Goal: Information Seeking & Learning: Learn about a topic

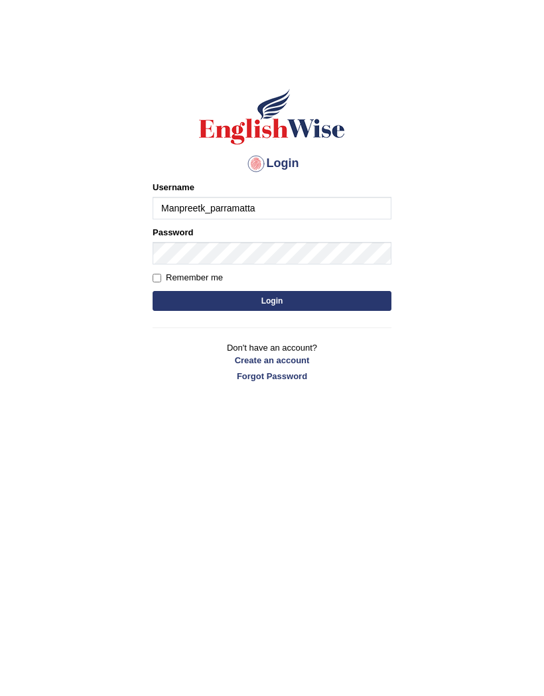
type input "Manpreetk_parramatta"
click at [316, 301] on button "Login" at bounding box center [271, 301] width 239 height 20
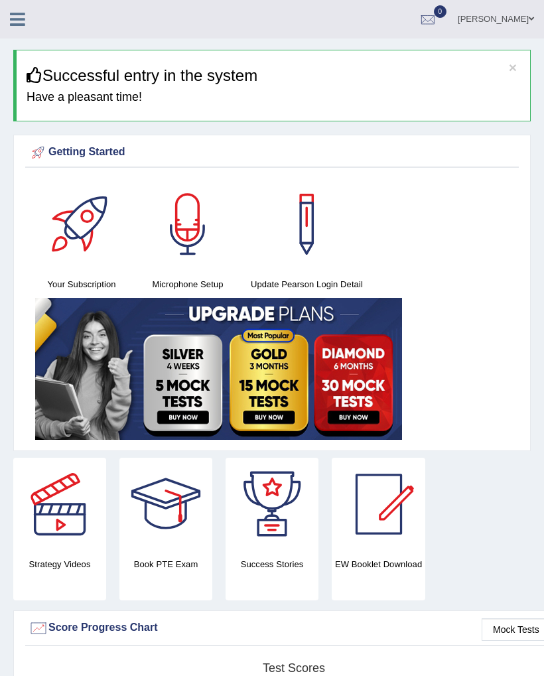
click at [19, 18] on icon at bounding box center [17, 19] width 15 height 17
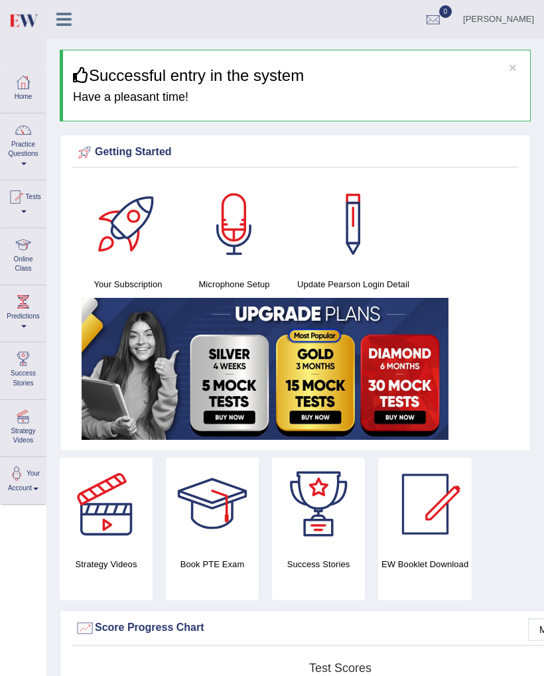
click at [25, 162] on span at bounding box center [23, 163] width 5 height 3
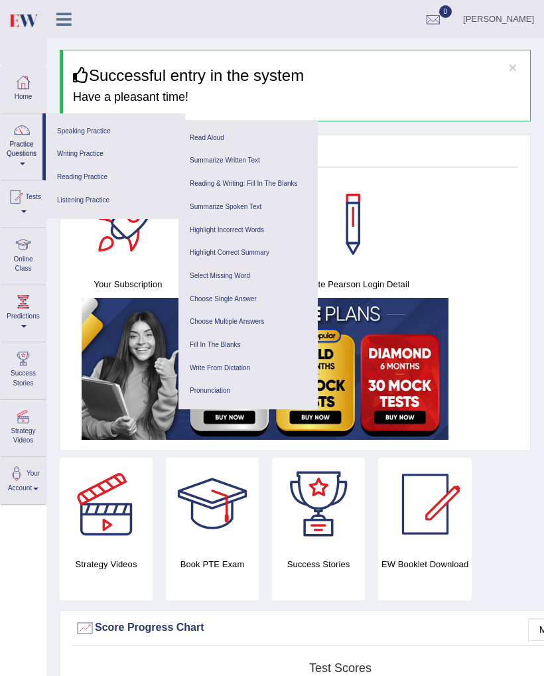
click at [74, 176] on link "Reading Practice" at bounding box center [115, 177] width 126 height 23
click at [204, 184] on link "Reading & Writing: Fill In The Blanks" at bounding box center [248, 183] width 126 height 23
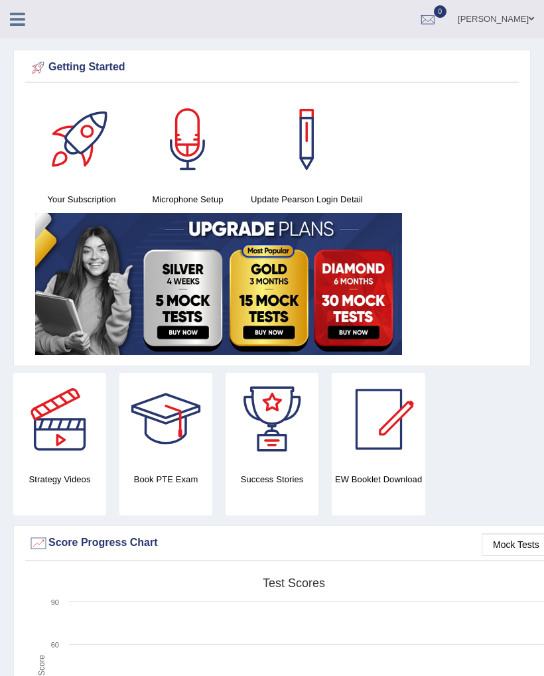
click at [23, 24] on icon at bounding box center [17, 19] width 15 height 17
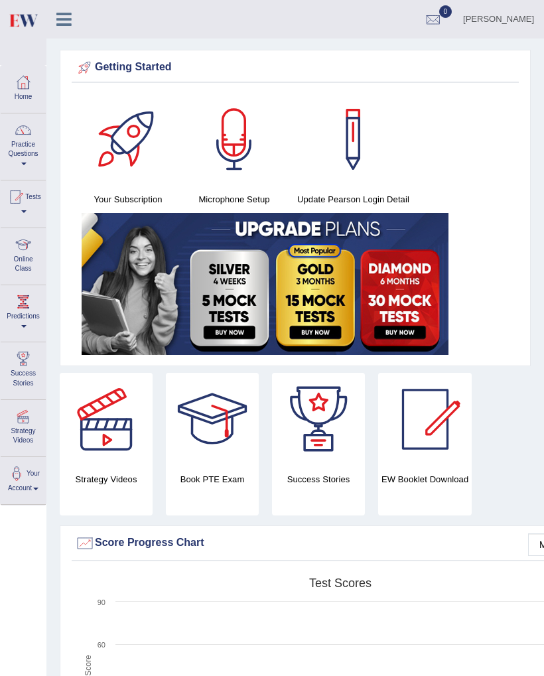
click at [22, 151] on link "Practice Questions" at bounding box center [23, 144] width 45 height 62
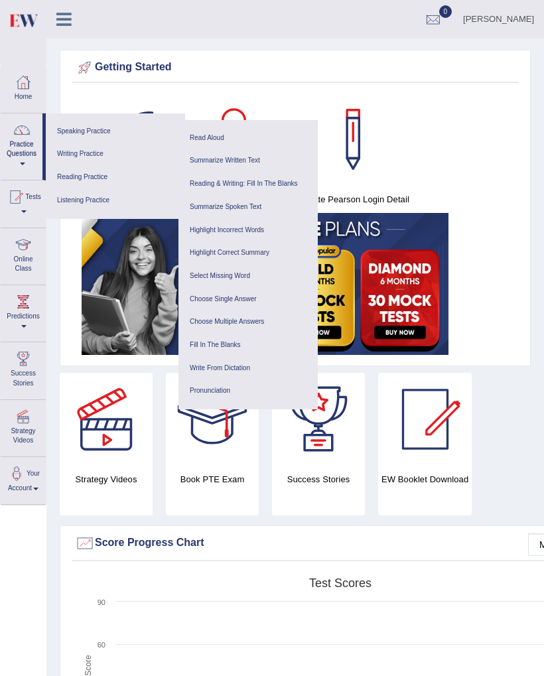
click at [85, 156] on link "Writing Practice" at bounding box center [115, 154] width 126 height 23
click at [196, 337] on link "Fill In The Blanks" at bounding box center [248, 345] width 126 height 23
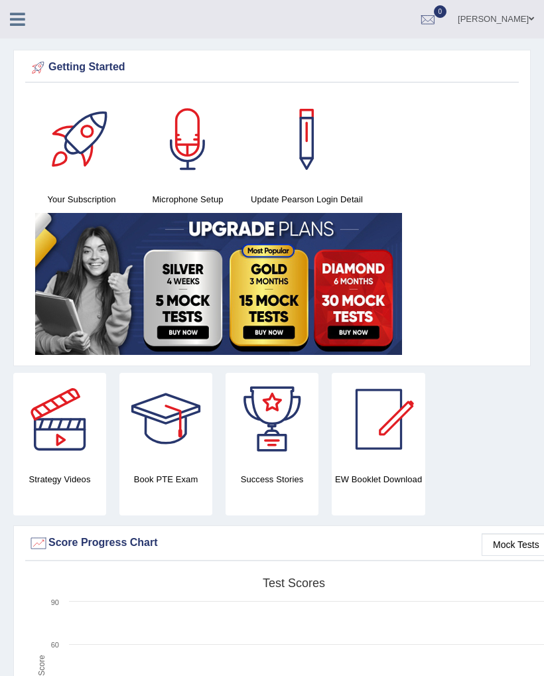
click at [17, 9] on link at bounding box center [17, 18] width 35 height 20
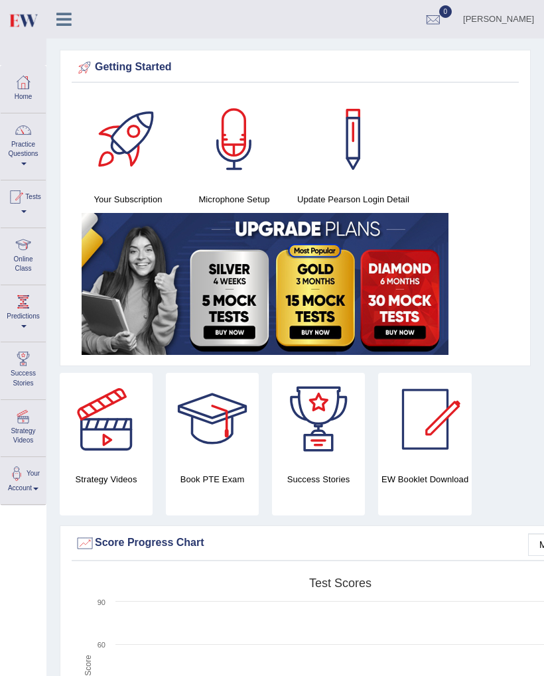
click at [36, 207] on link "Tests" at bounding box center [23, 201] width 45 height 43
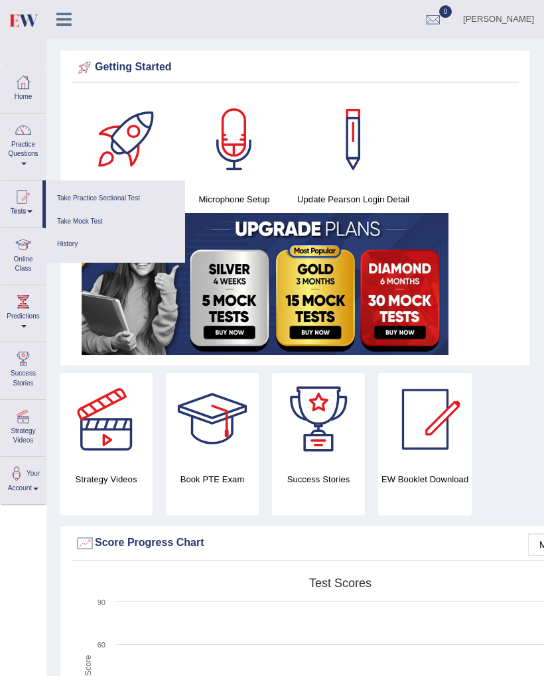
click at [81, 188] on link "Take Practice Sectional Test" at bounding box center [115, 198] width 126 height 23
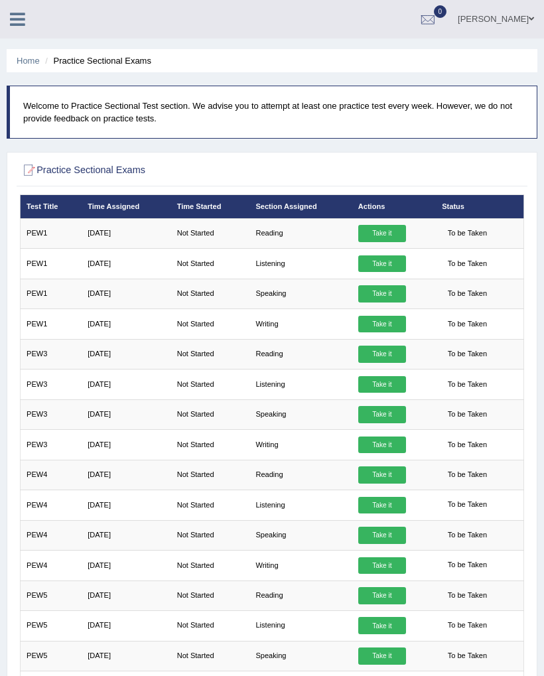
click at [393, 241] on link "Take it" at bounding box center [382, 233] width 48 height 17
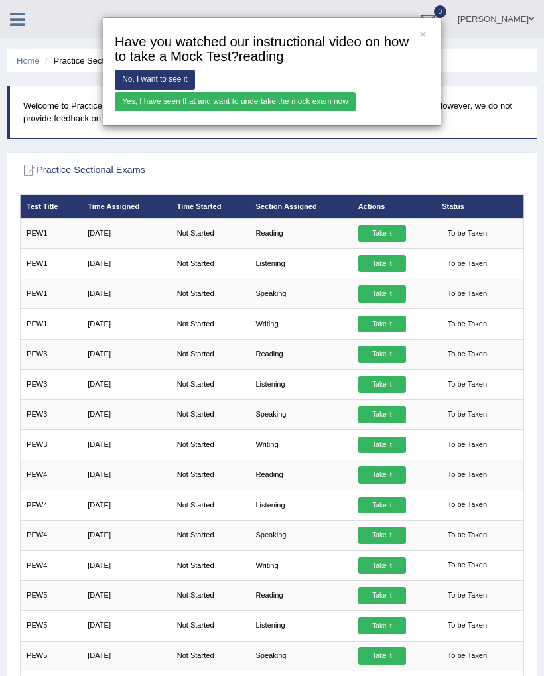
click at [400, 240] on div "× Have you watched our instructional video on how to take a Mock Test?reading N…" at bounding box center [272, 338] width 544 height 676
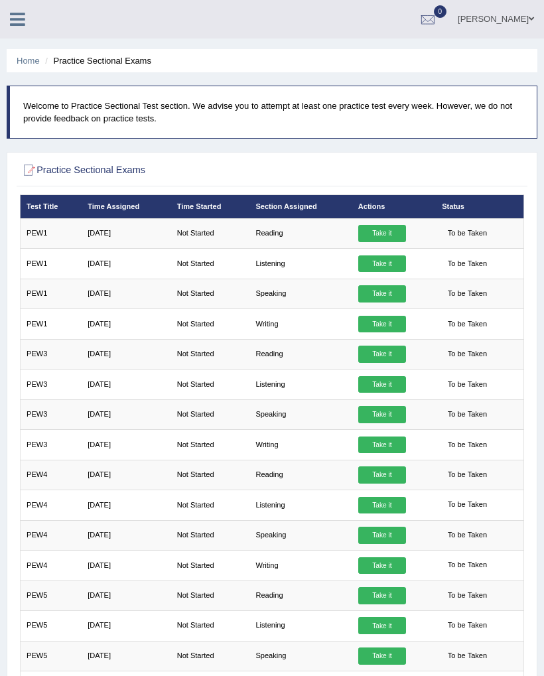
click at [404, 235] on link "Take it" at bounding box center [382, 233] width 48 height 17
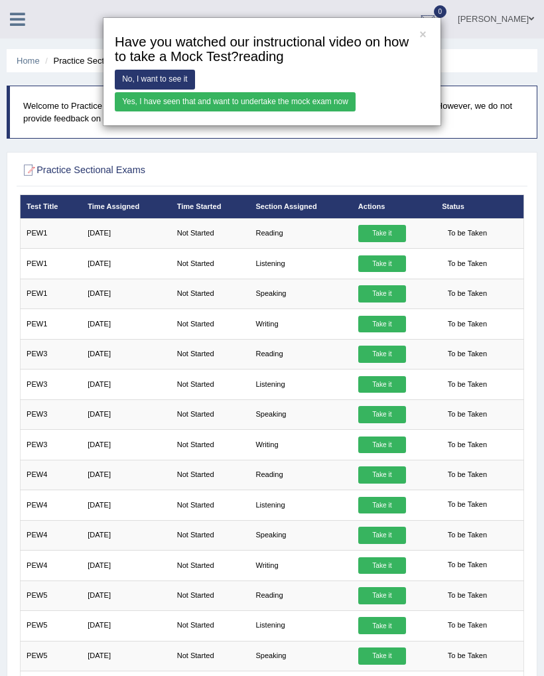
click at [355, 108] on link "Yes, I have seen that and want to undertake the mock exam now" at bounding box center [235, 101] width 241 height 19
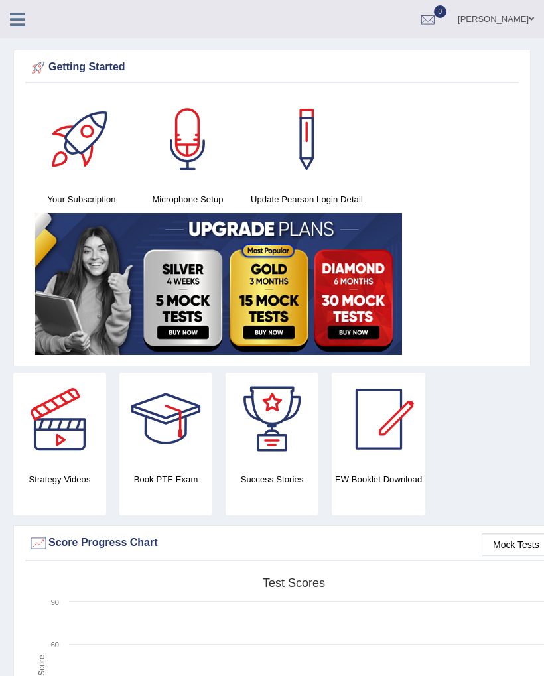
click at [23, 17] on icon at bounding box center [17, 19] width 15 height 17
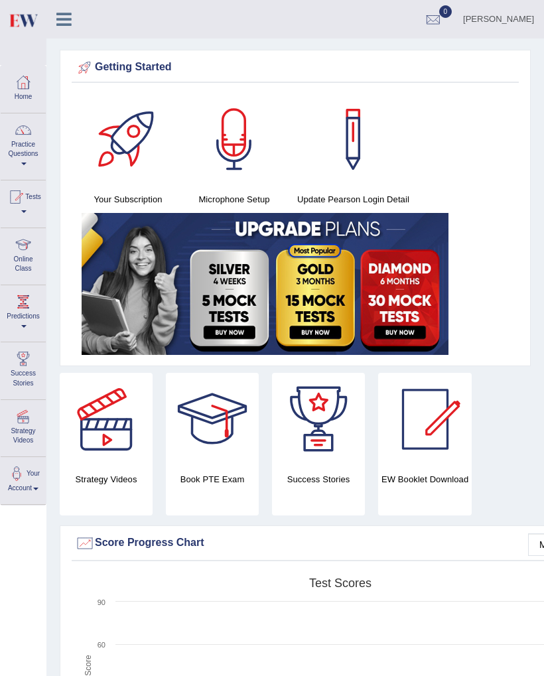
click at [25, 162] on span at bounding box center [23, 163] width 5 height 3
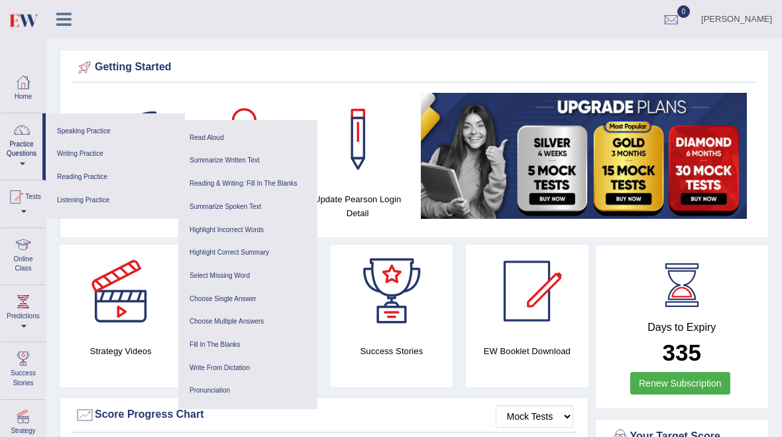
click at [285, 184] on link "Reading & Writing: Fill In The Blanks" at bounding box center [248, 183] width 126 height 23
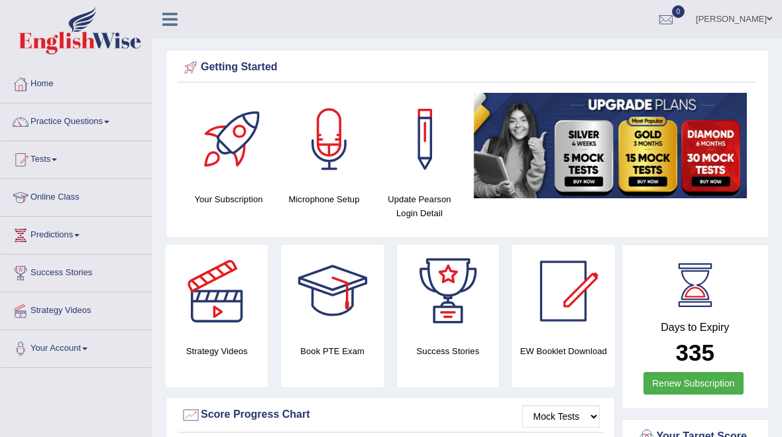
click at [99, 346] on link "Your Account" at bounding box center [76, 346] width 151 height 33
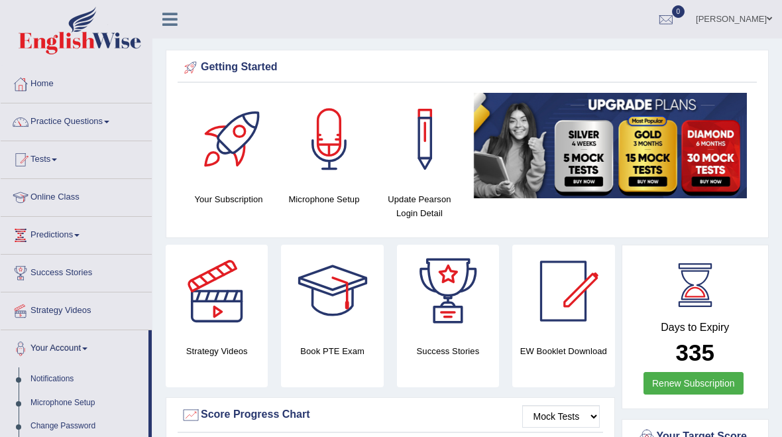
click at [85, 232] on div at bounding box center [391, 218] width 782 height 437
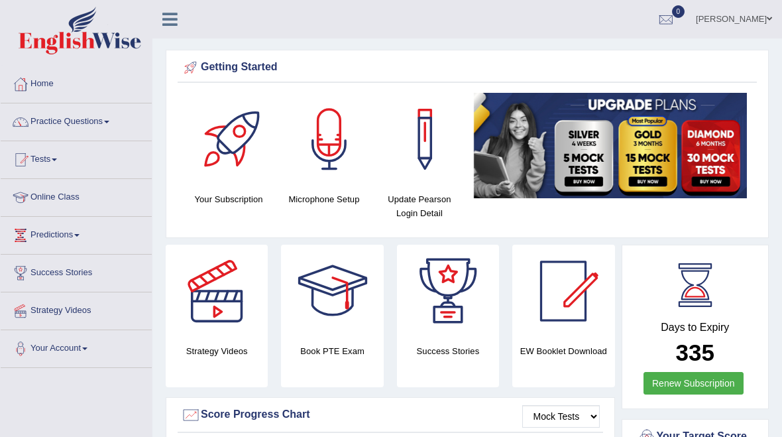
click at [68, 163] on link "Tests" at bounding box center [76, 157] width 151 height 33
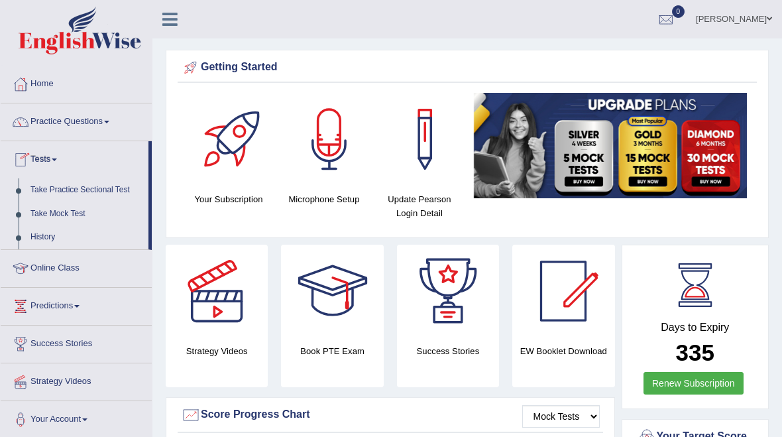
click at [121, 118] on div at bounding box center [391, 218] width 782 height 437
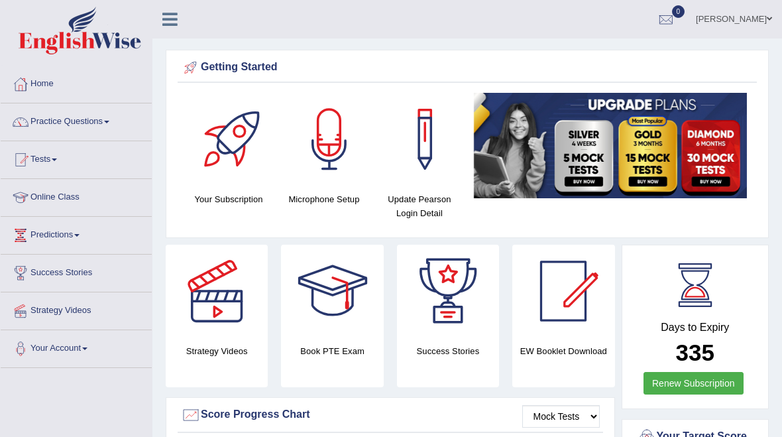
click at [109, 121] on span at bounding box center [106, 122] width 5 height 3
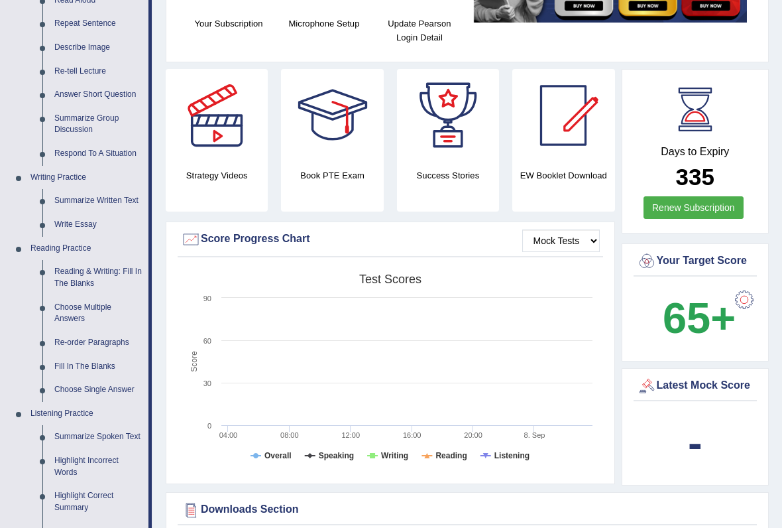
scroll to position [178, 0]
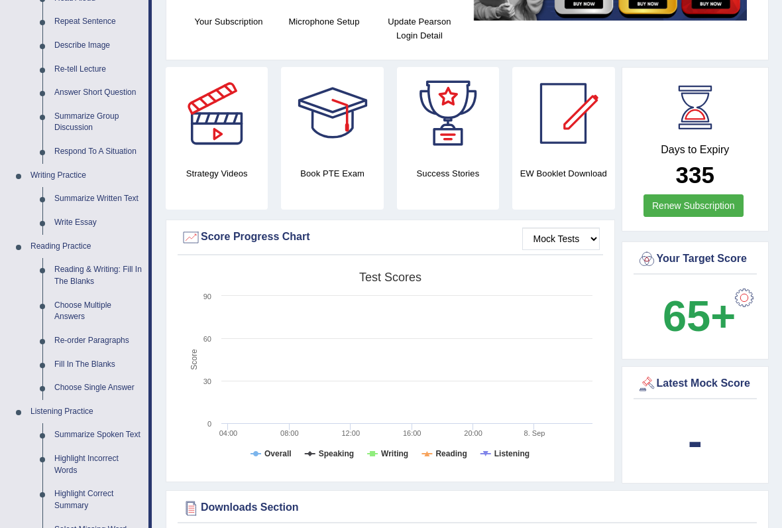
click at [109, 333] on div at bounding box center [391, 264] width 782 height 528
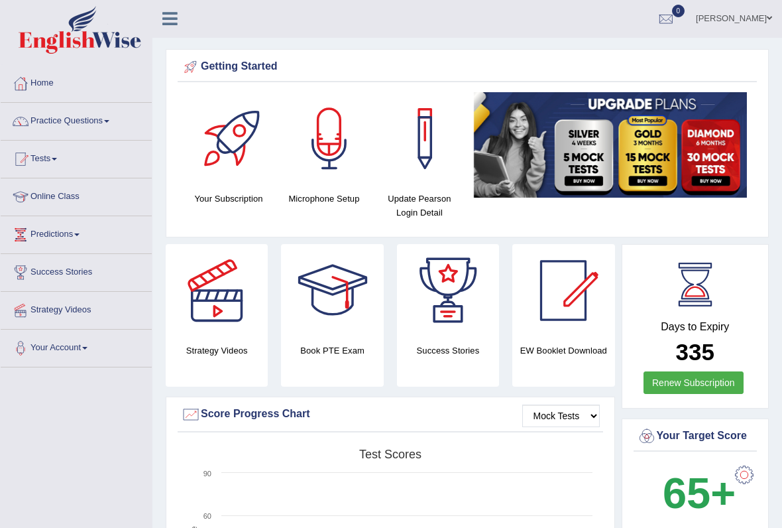
scroll to position [0, 0]
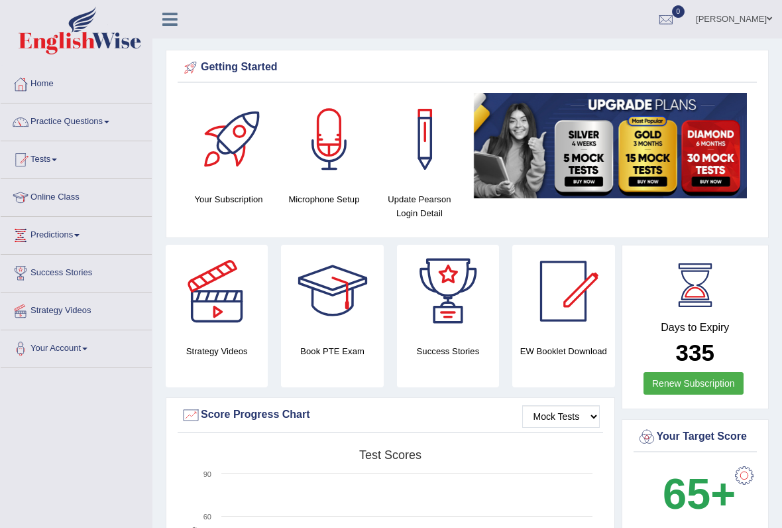
click at [118, 115] on link "Practice Questions" at bounding box center [76, 119] width 151 height 33
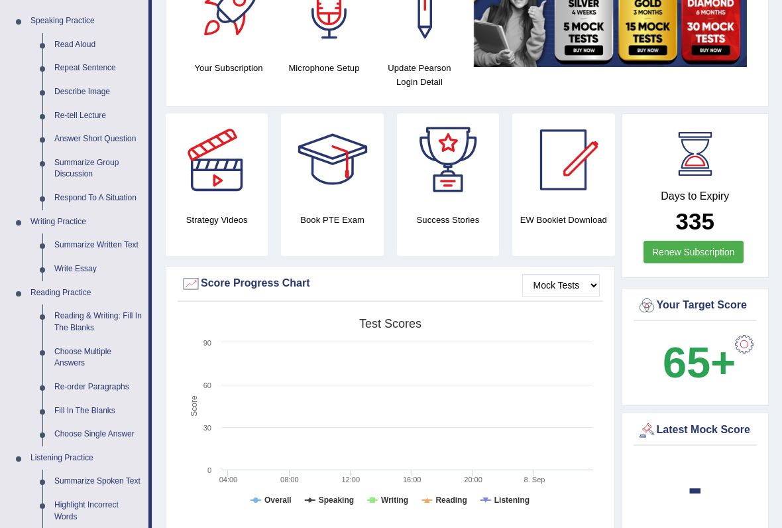
scroll to position [132, 0]
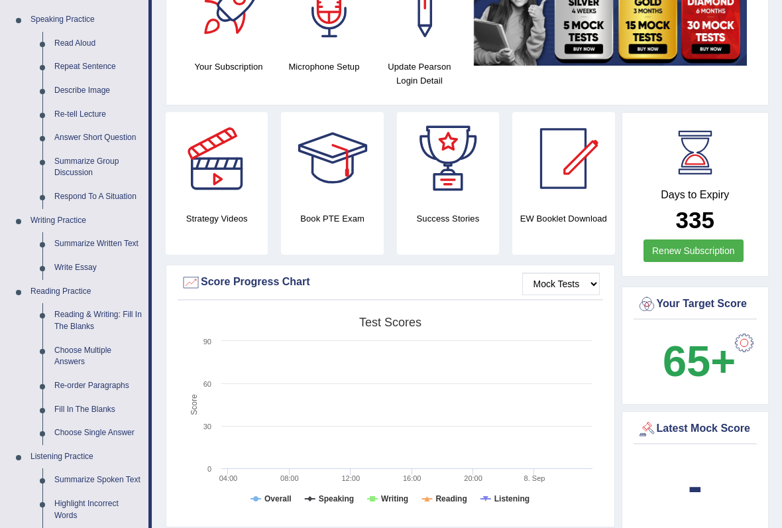
click at [99, 399] on div at bounding box center [391, 264] width 782 height 528
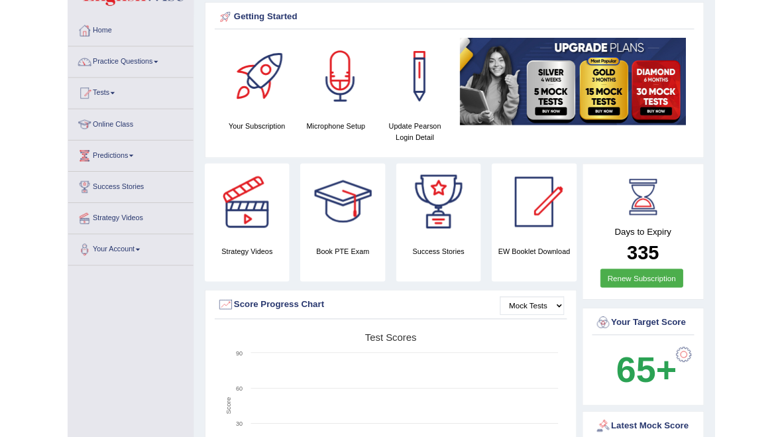
scroll to position [0, 0]
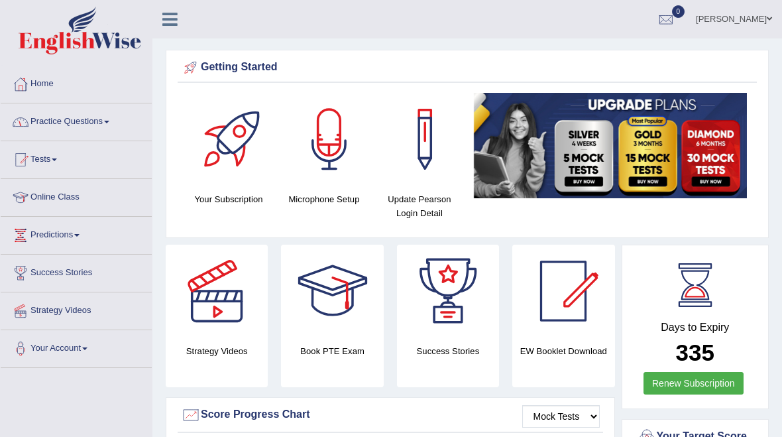
click at [109, 121] on span at bounding box center [106, 122] width 5 height 3
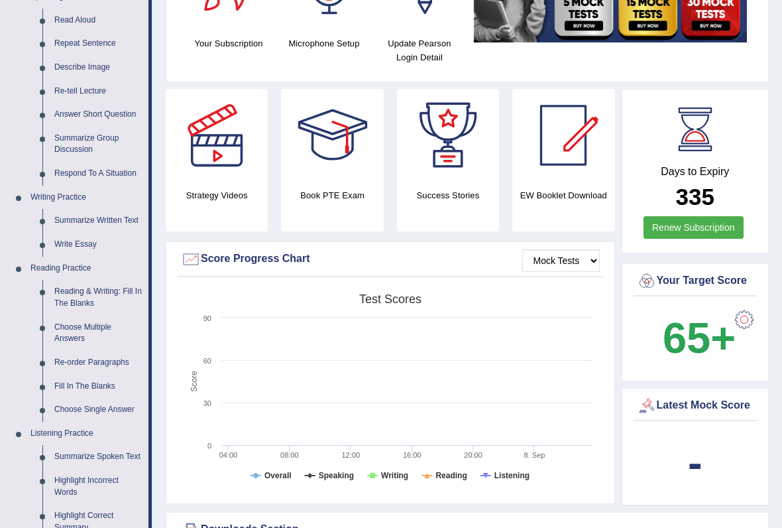
scroll to position [156, 0]
click at [80, 294] on div at bounding box center [391, 264] width 782 height 528
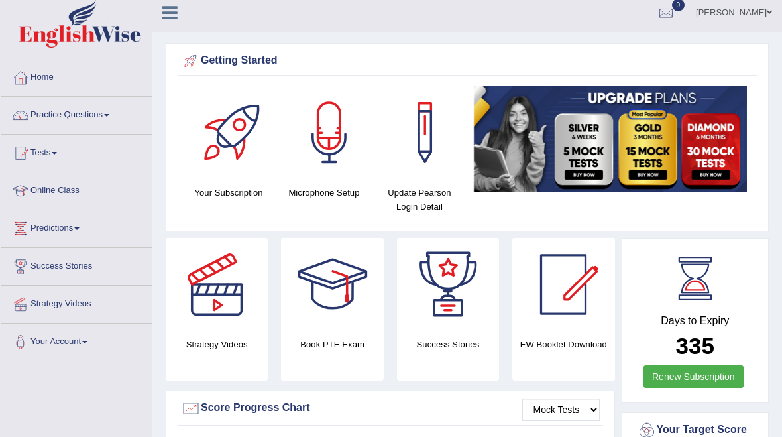
scroll to position [0, 0]
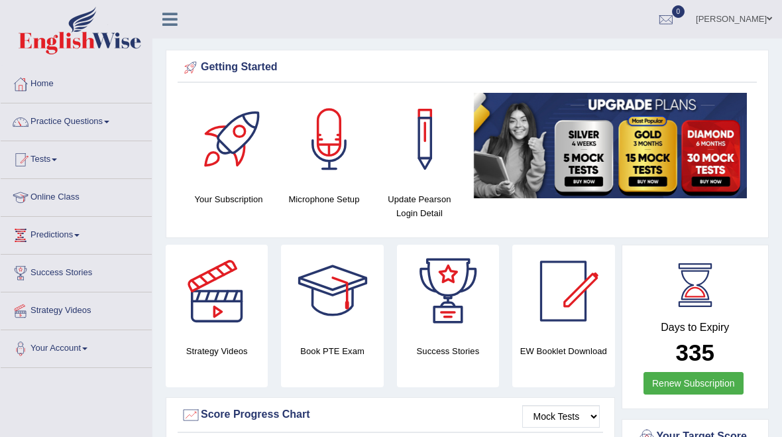
click at [106, 125] on link "Practice Questions" at bounding box center [76, 119] width 151 height 33
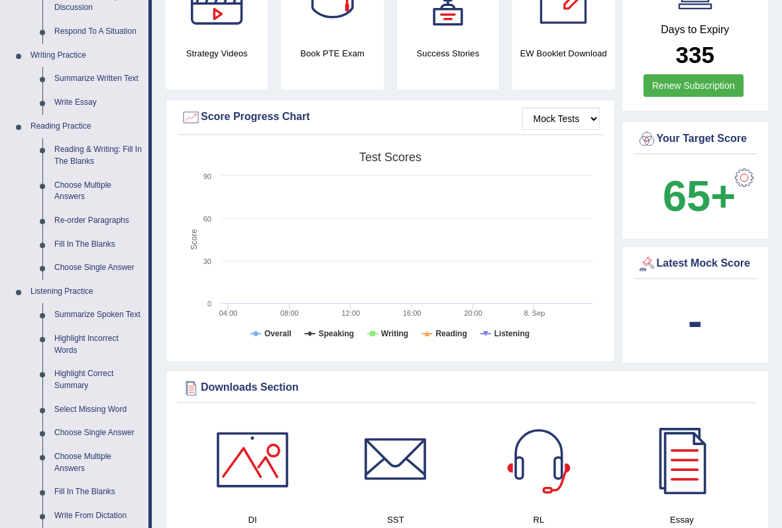
scroll to position [298, 0]
click at [80, 343] on div at bounding box center [391, 264] width 782 height 528
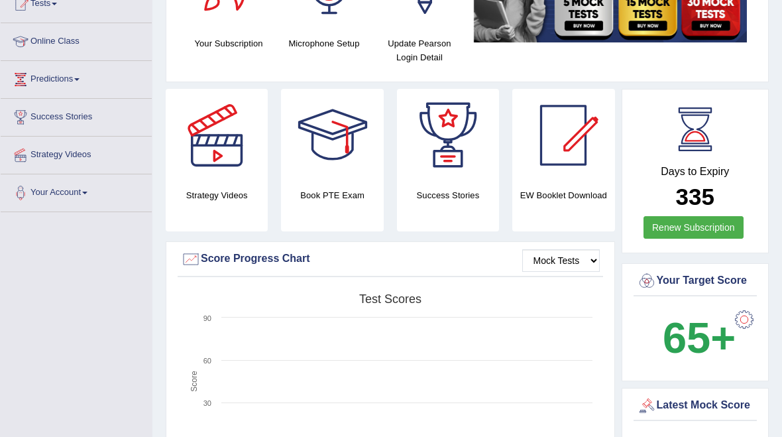
scroll to position [0, 0]
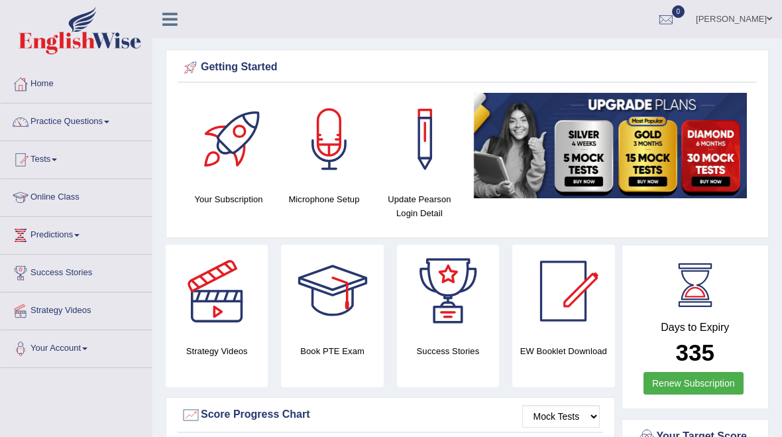
click at [109, 116] on link "Practice Questions" at bounding box center [76, 119] width 151 height 33
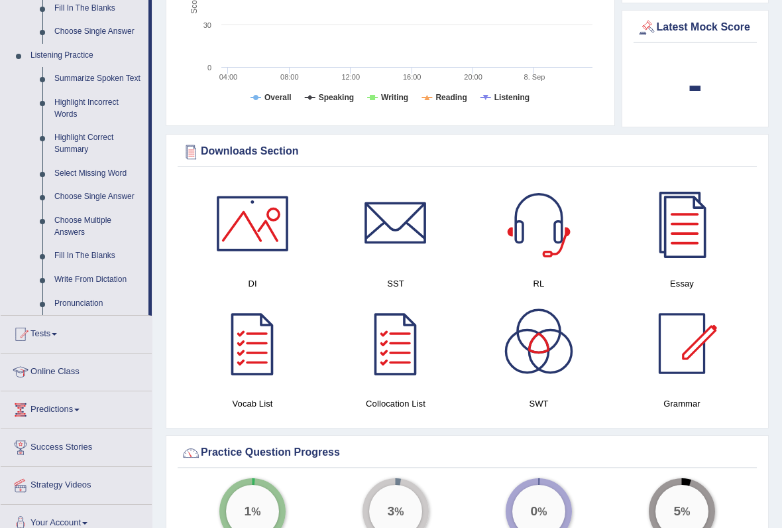
click at [63, 324] on div at bounding box center [391, 264] width 782 height 528
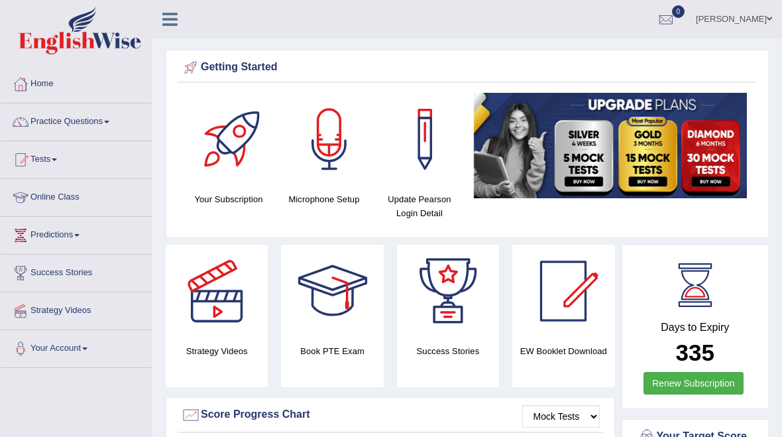
click at [58, 155] on link "Tests" at bounding box center [76, 157] width 151 height 33
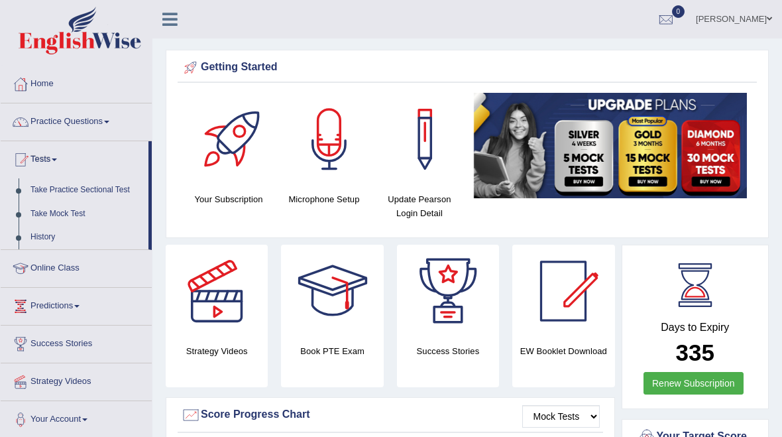
click at [105, 182] on div at bounding box center [391, 218] width 782 height 437
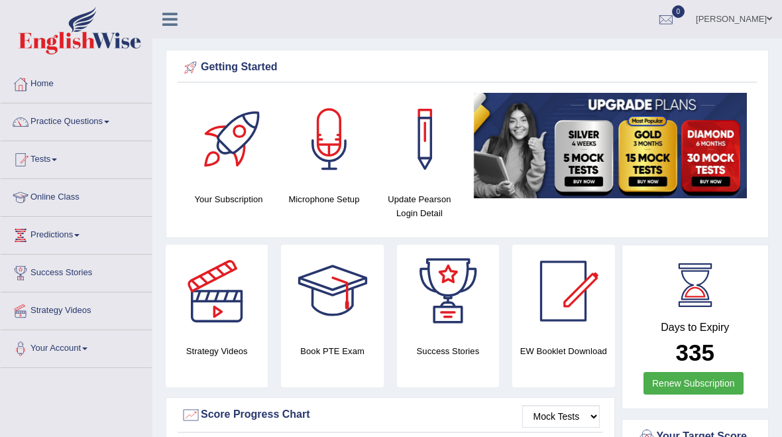
click at [58, 154] on link "Tests" at bounding box center [76, 157] width 151 height 33
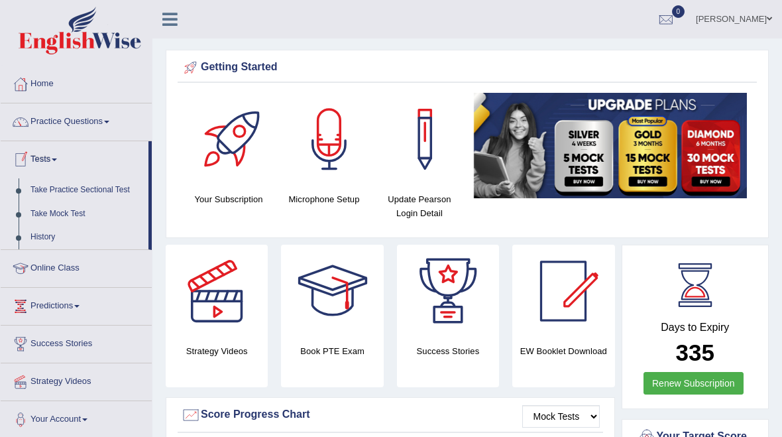
click at [96, 188] on div at bounding box center [391, 218] width 782 height 437
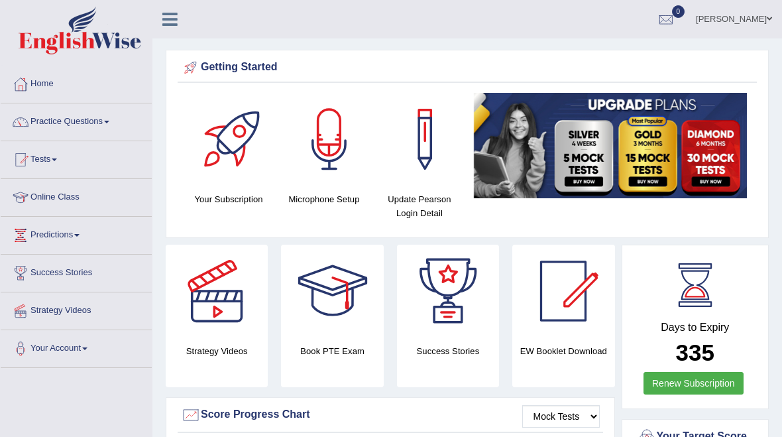
click at [57, 156] on link "Tests" at bounding box center [76, 157] width 151 height 33
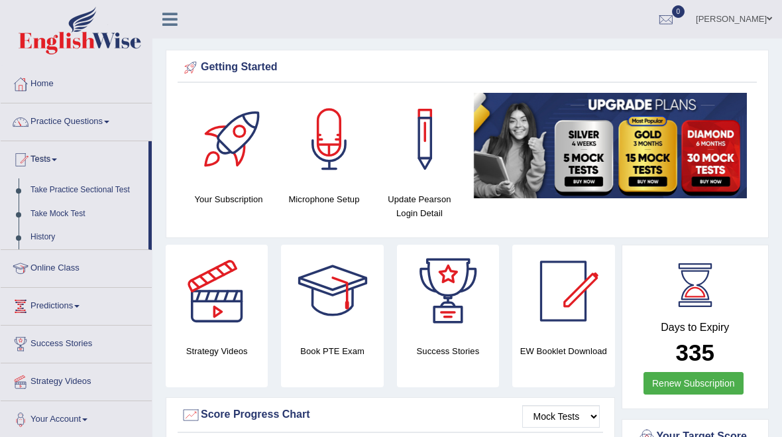
click at [46, 235] on div at bounding box center [391, 218] width 782 height 437
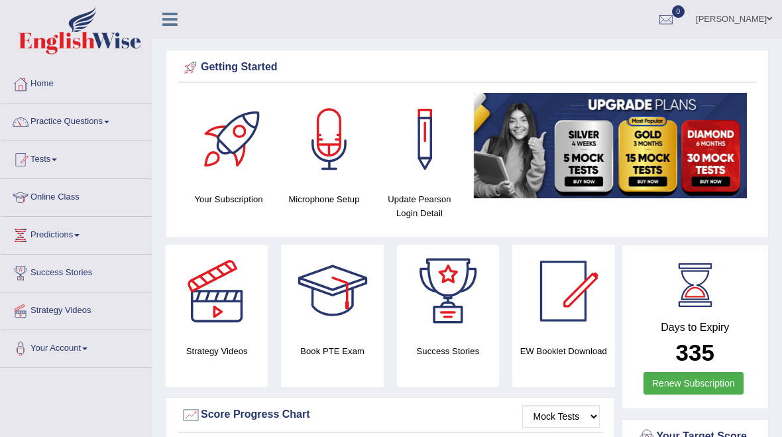
click at [121, 129] on link "Practice Questions" at bounding box center [76, 119] width 151 height 33
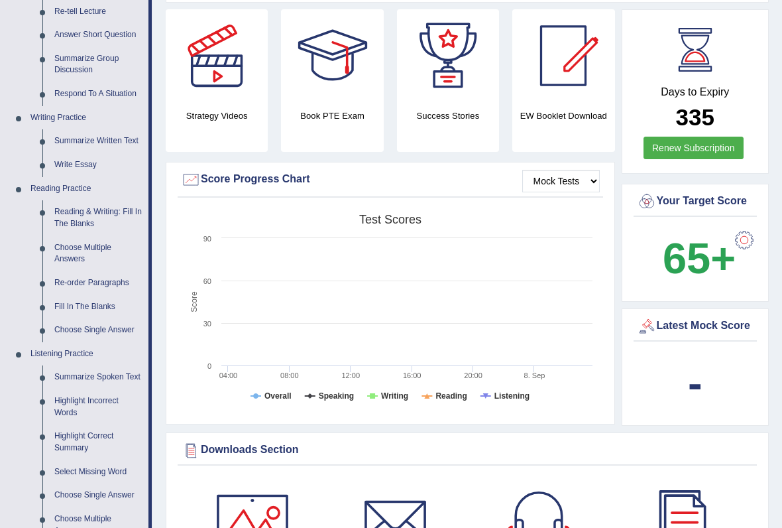
scroll to position [235, 0]
click at [90, 206] on div at bounding box center [391, 264] width 782 height 528
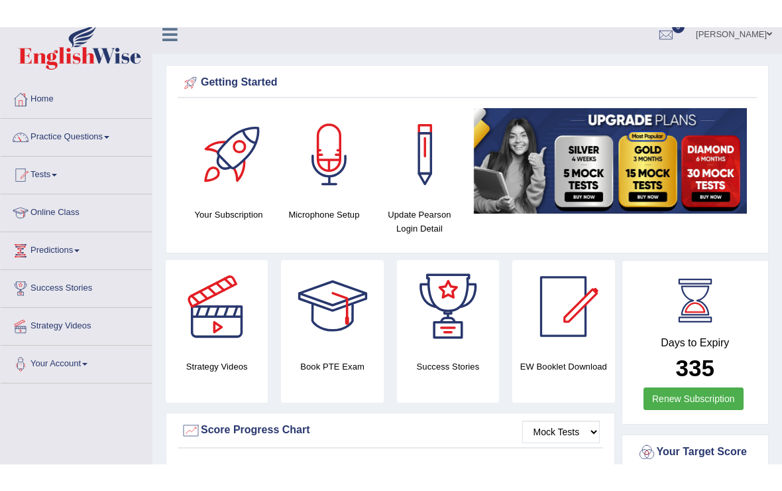
scroll to position [0, 0]
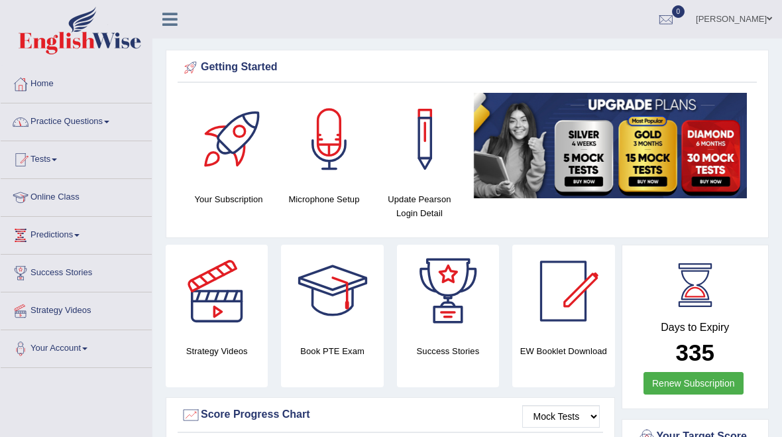
click at [101, 118] on link "Practice Questions" at bounding box center [76, 119] width 151 height 33
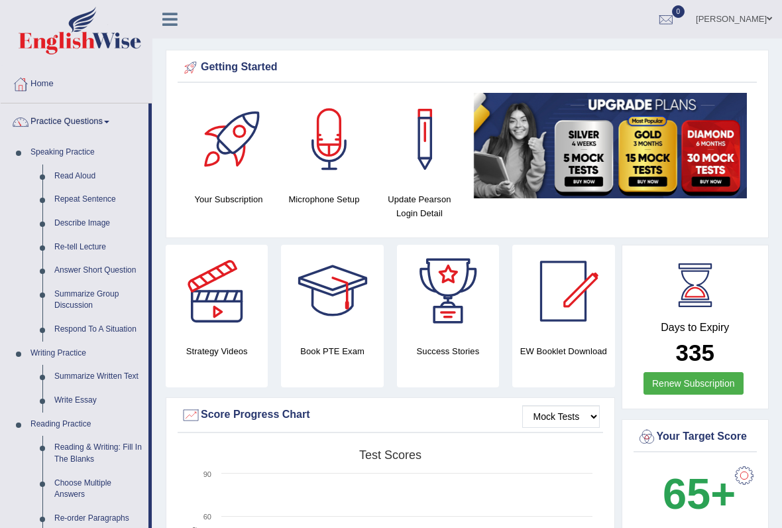
click at [92, 436] on div at bounding box center [391, 264] width 782 height 528
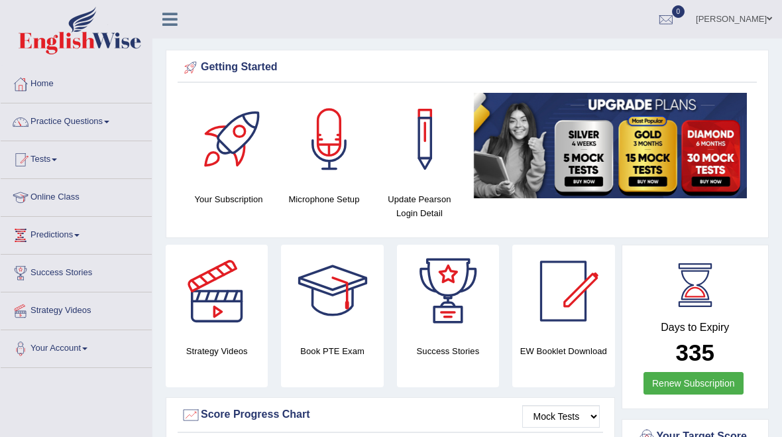
click at [52, 156] on link "Tests" at bounding box center [76, 157] width 151 height 33
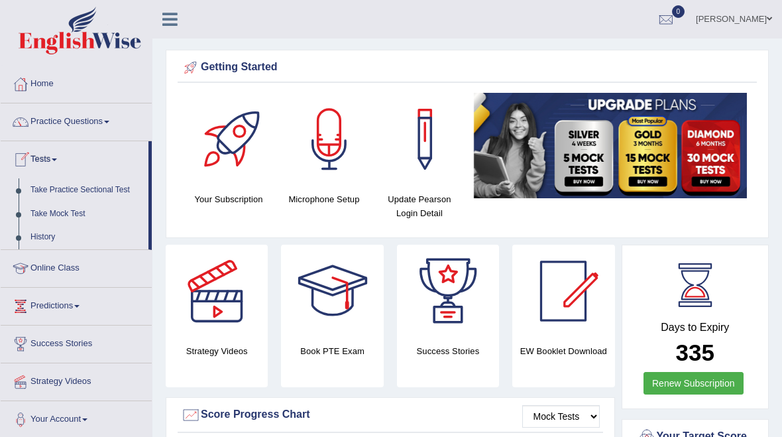
click at [42, 235] on div at bounding box center [391, 218] width 782 height 437
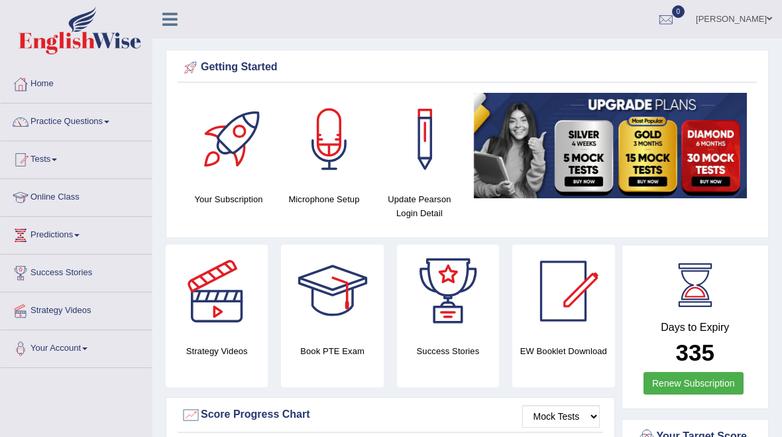
click at [42, 123] on link "Practice Questions" at bounding box center [76, 119] width 151 height 33
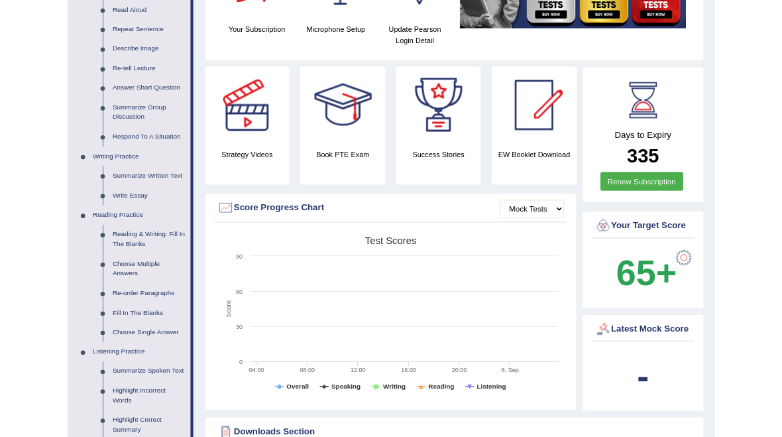
scroll to position [160, 0]
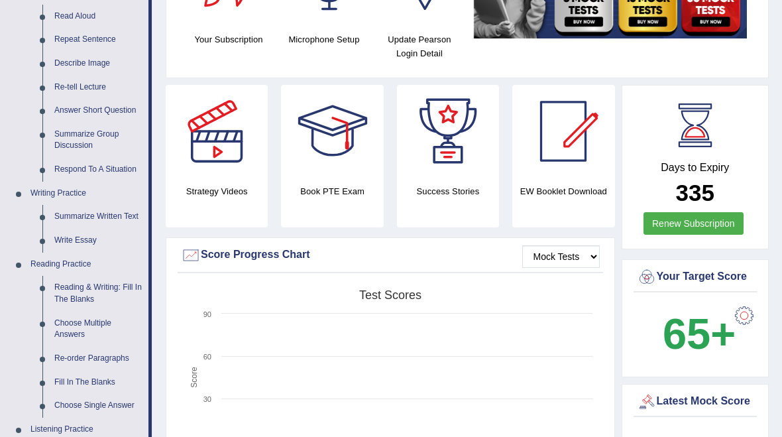
click at [90, 352] on div at bounding box center [391, 218] width 782 height 437
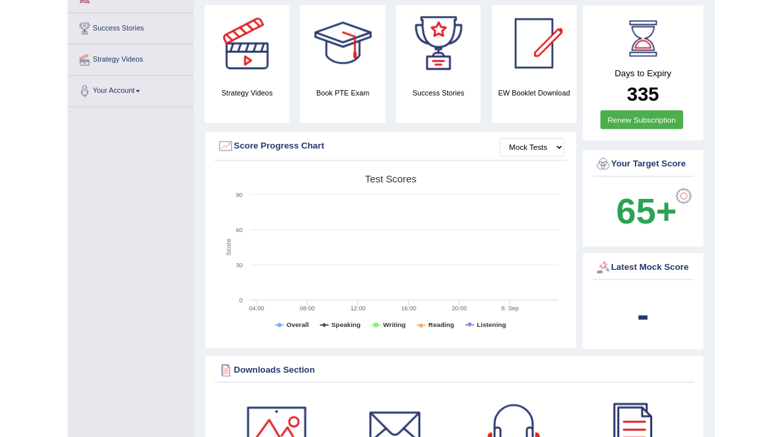
scroll to position [0, 0]
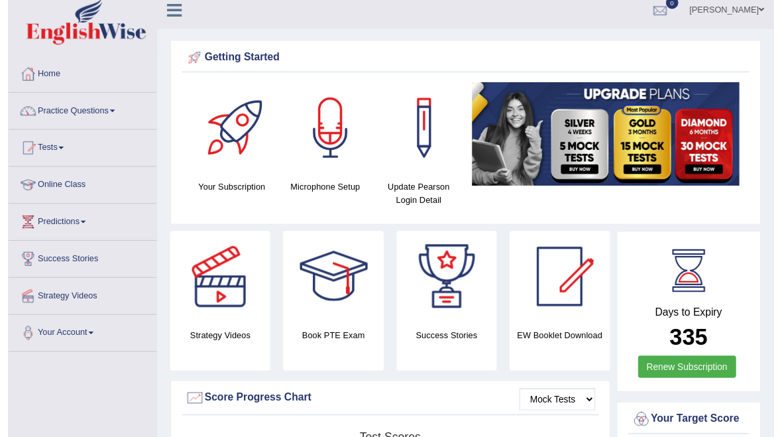
scroll to position [11, 0]
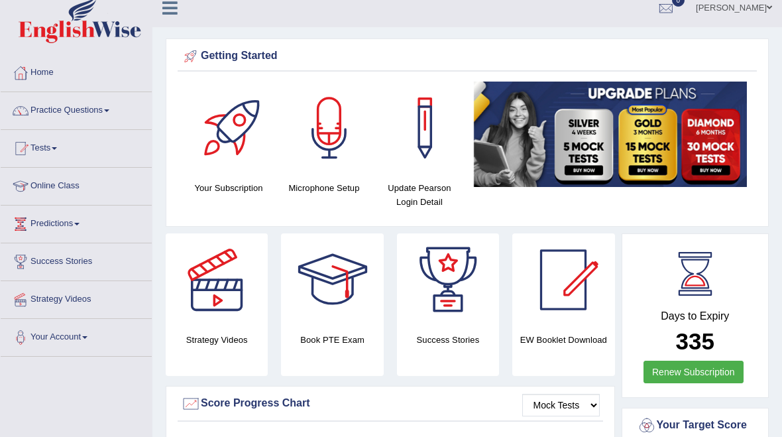
click at [110, 108] on link "Practice Questions" at bounding box center [76, 109] width 151 height 33
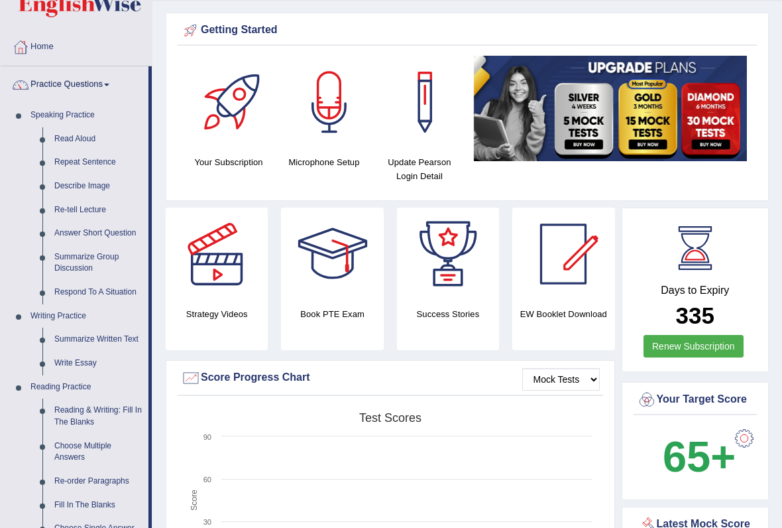
scroll to position [38, 0]
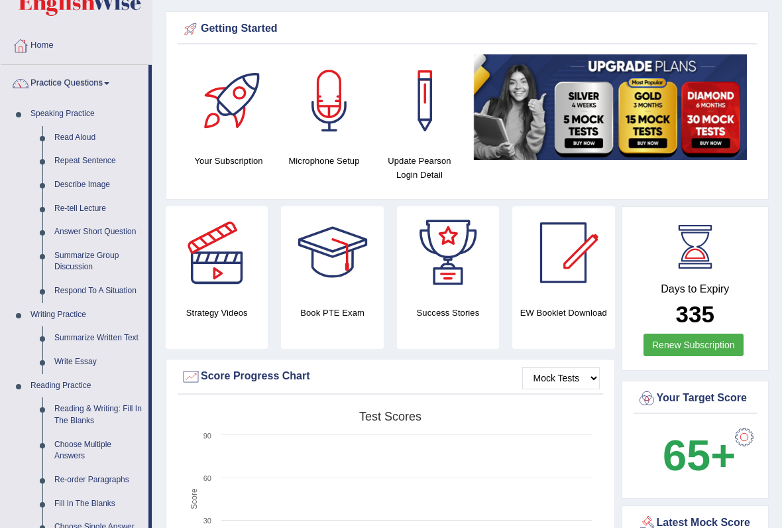
click at [113, 410] on div at bounding box center [391, 264] width 782 height 528
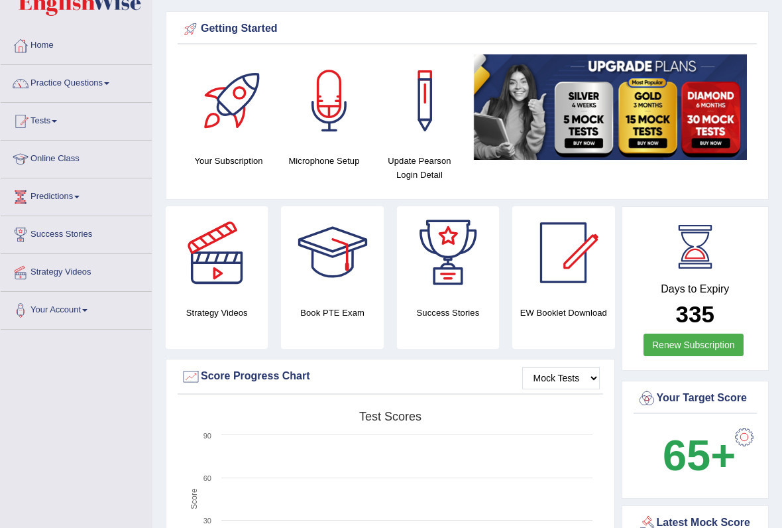
click at [59, 95] on link "Practice Questions" at bounding box center [76, 81] width 151 height 33
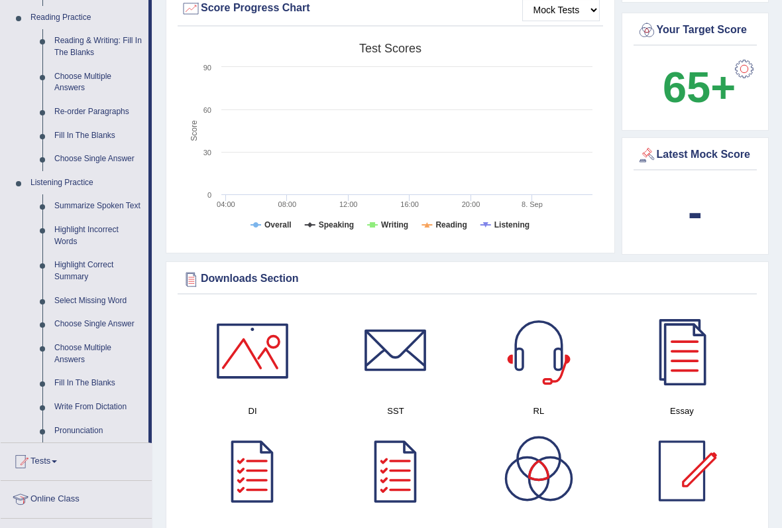
scroll to position [408, 0]
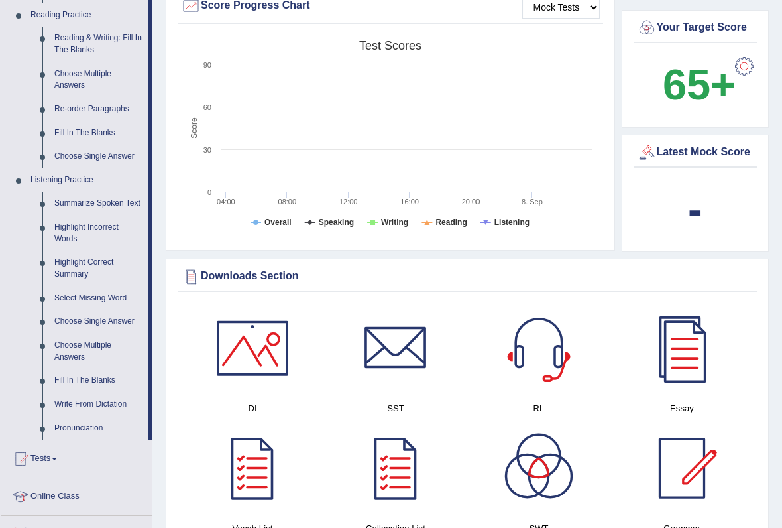
click at [82, 259] on div at bounding box center [391, 264] width 782 height 528
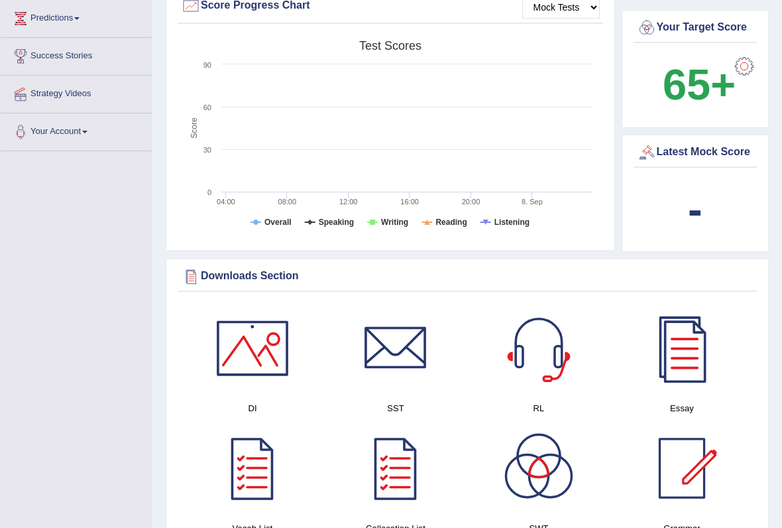
click at [81, 179] on div "Toggle navigation Home Practice Questions Speaking Practice Read Aloud Repeat S…" at bounding box center [391, 528] width 782 height 1875
click at [68, 127] on div "Toggle navigation Home Practice Questions Speaking Practice Read Aloud Repeat S…" at bounding box center [391, 528] width 782 height 1875
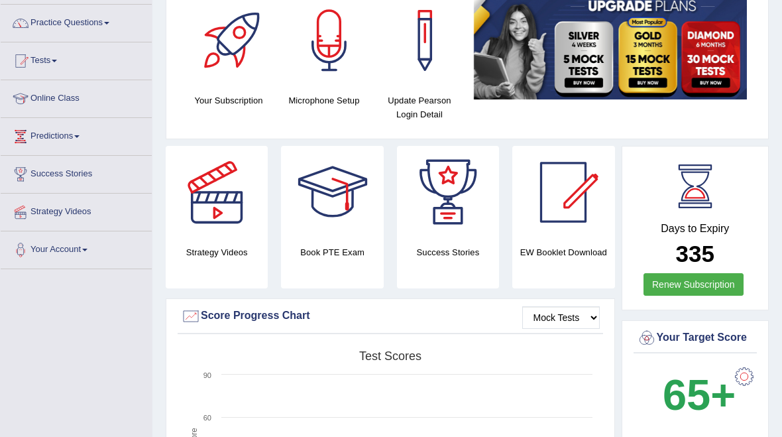
scroll to position [0, 0]
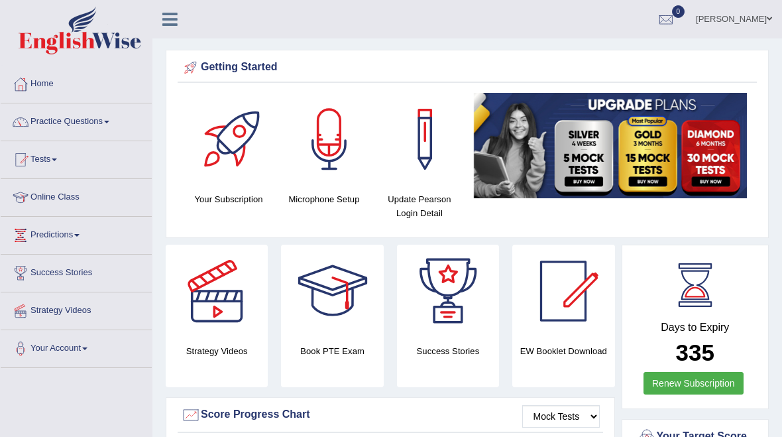
click at [76, 117] on link "Practice Questions" at bounding box center [76, 119] width 151 height 33
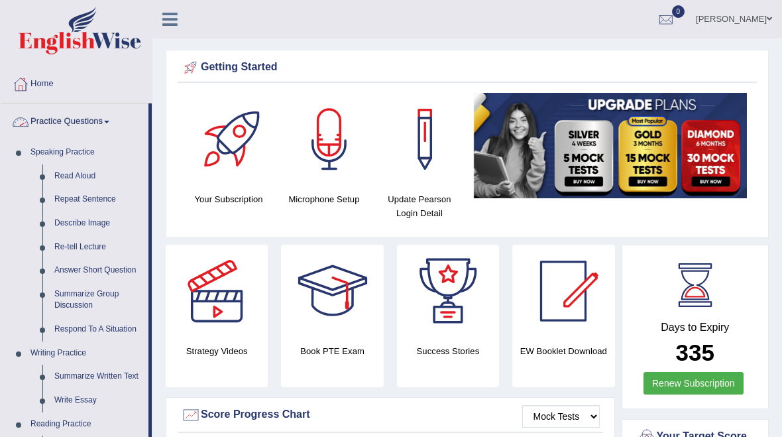
click at [70, 176] on div at bounding box center [391, 218] width 782 height 437
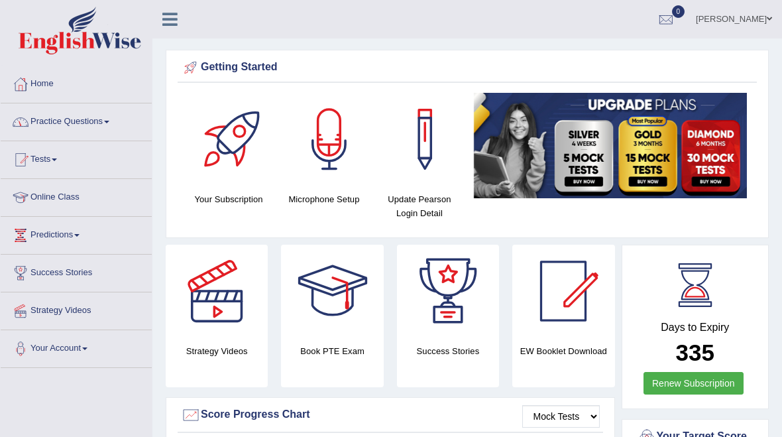
click at [93, 126] on link "Practice Questions" at bounding box center [76, 119] width 151 height 33
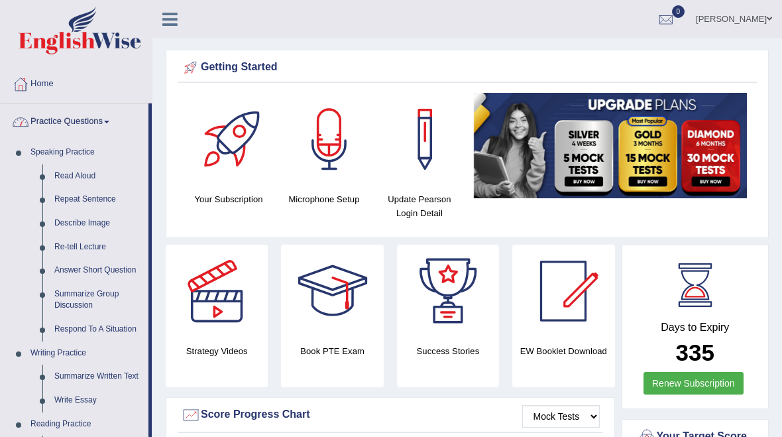
click at [70, 200] on div at bounding box center [391, 218] width 782 height 437
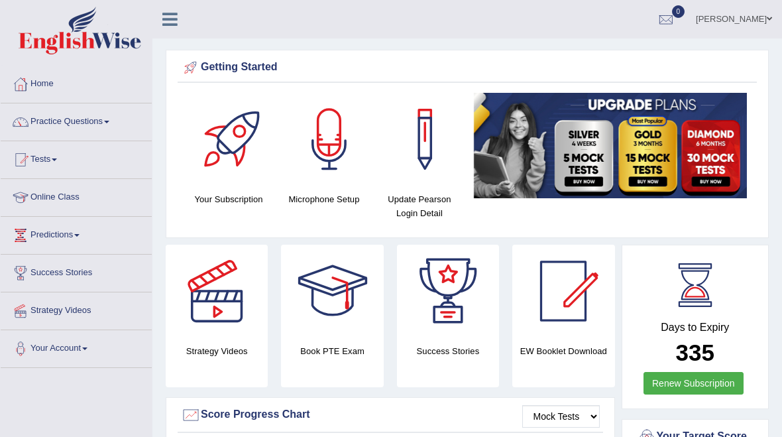
click at [762, 21] on link "[PERSON_NAME]" at bounding box center [734, 17] width 96 height 34
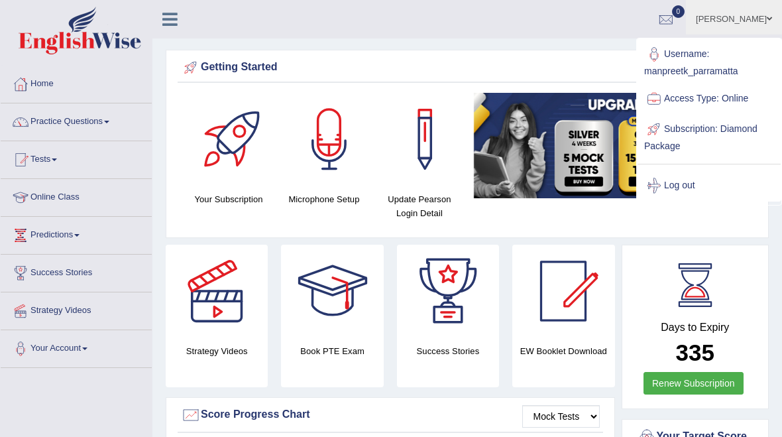
click at [768, 19] on span at bounding box center [769, 19] width 5 height 9
